Goal: Navigation & Orientation: Go to known website

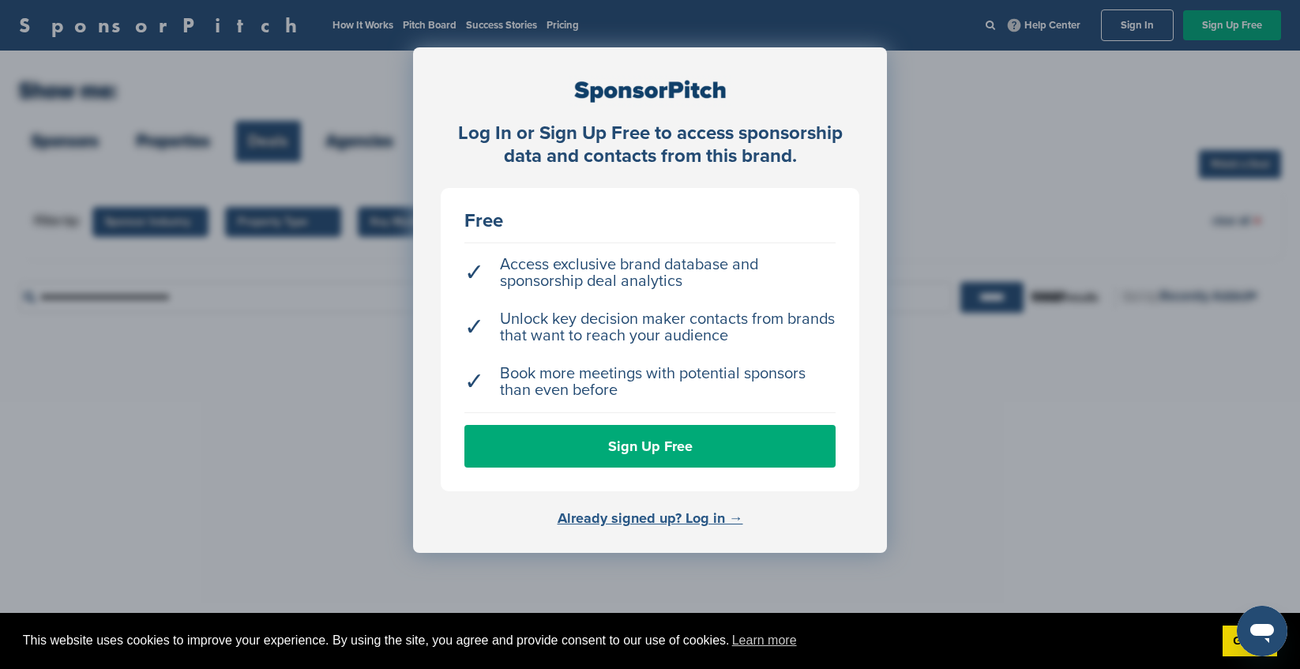
click at [673, 521] on link "Already signed up? Log in →" at bounding box center [651, 517] width 186 height 17
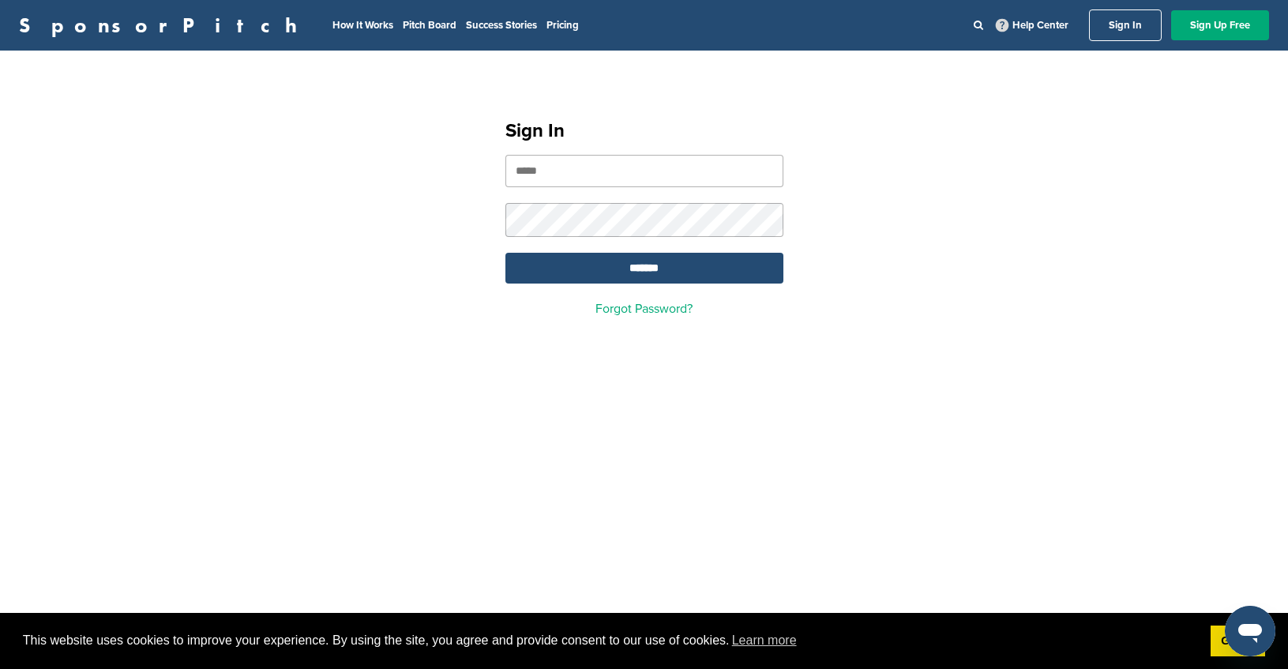
type input "**********"
